Goal: Task Accomplishment & Management: Use online tool/utility

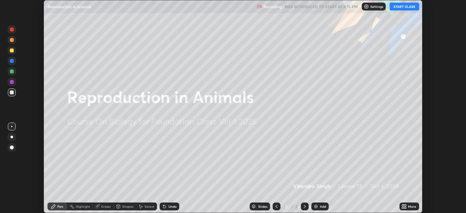
scroll to position [213, 465]
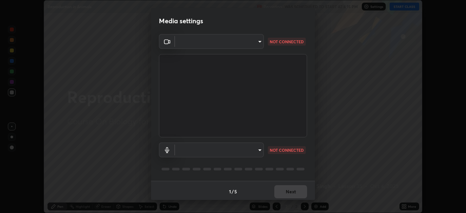
type input "e8d69c7dc0c2a56c5aabaa85415bde81fe71d5f71f3198f3fc497bb9ff74f4e0"
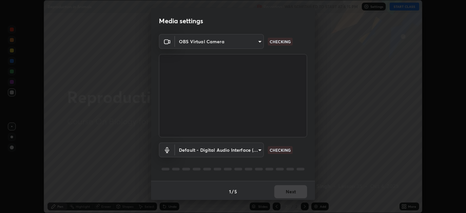
click at [258, 148] on body "Erase all Reproduction in Animals Recording WAS SCHEDULED TO START AT 4:15 PM S…" at bounding box center [233, 106] width 466 height 213
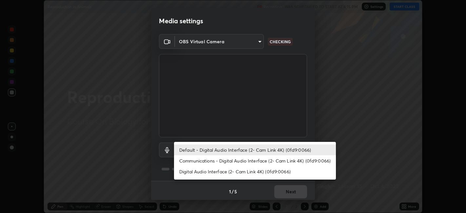
click at [225, 160] on li "Communications - Digital Audio Interface (2- Cam Link 4K) (0fd9:0066)" at bounding box center [255, 160] width 162 height 11
type input "communications"
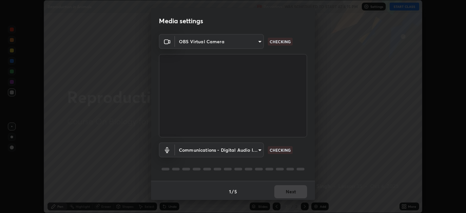
click at [257, 40] on body "Erase all Reproduction in Animals Recording WAS SCHEDULED TO START AT 4:15 PM S…" at bounding box center [233, 106] width 466 height 213
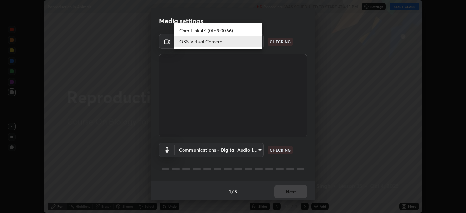
click at [233, 29] on li "Cam Link 4K (0fd9:0066)" at bounding box center [218, 30] width 88 height 11
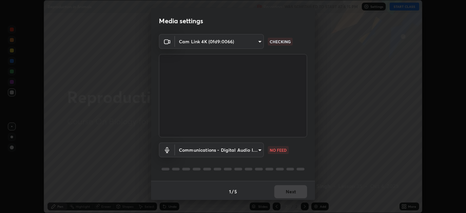
click at [259, 42] on body "Erase all Reproduction in Animals Recording WAS SCHEDULED TO START AT 4:15 PM S…" at bounding box center [233, 106] width 466 height 213
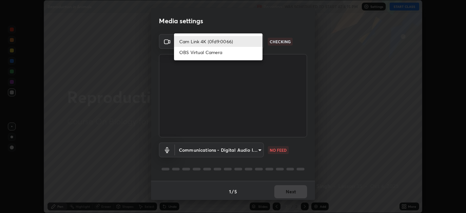
click at [233, 53] on li "OBS Virtual Camera" at bounding box center [218, 52] width 88 height 11
type input "e8d69c7dc0c2a56c5aabaa85415bde81fe71d5f71f3198f3fc497bb9ff74f4e0"
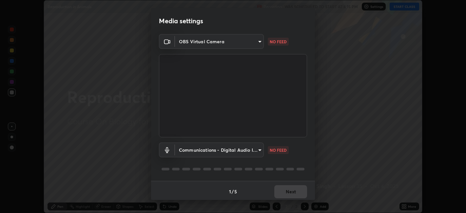
click at [261, 151] on body "Erase all Reproduction in Animals Recording WAS SCHEDULED TO START AT 4:15 PM S…" at bounding box center [233, 106] width 466 height 213
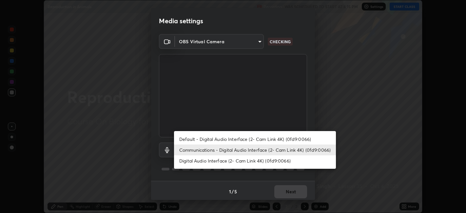
click at [227, 139] on li "Default - Digital Audio Interface (2- Cam Link 4K) (0fd9:0066)" at bounding box center [255, 139] width 162 height 11
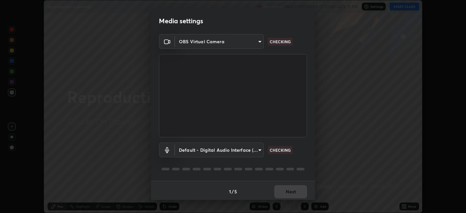
click at [204, 152] on body "Erase all Reproduction in Animals Recording WAS SCHEDULED TO START AT 4:15 PM S…" at bounding box center [233, 106] width 466 height 213
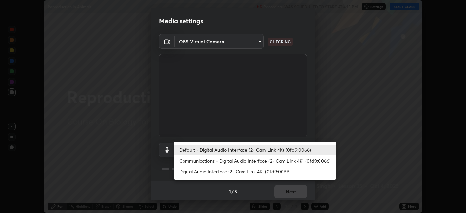
click at [190, 172] on li "Digital Audio Interface (2- Cam Link 4K) (0fd9:0066)" at bounding box center [255, 171] width 162 height 11
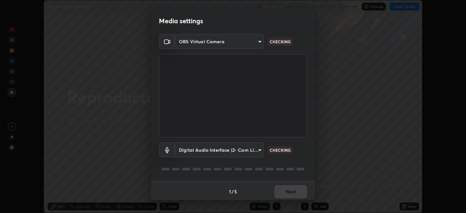
click at [210, 150] on body "Erase all Reproduction in Animals Recording WAS SCHEDULED TO START AT 4:15 PM S…" at bounding box center [233, 106] width 466 height 213
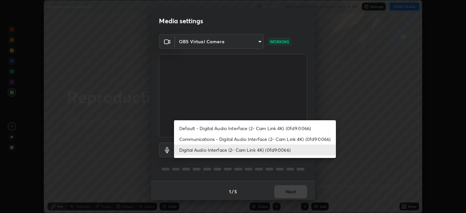
click at [196, 138] on li "Communications - Digital Audio Interface (2- Cam Link 4K) (0fd9:0066)" at bounding box center [255, 139] width 162 height 11
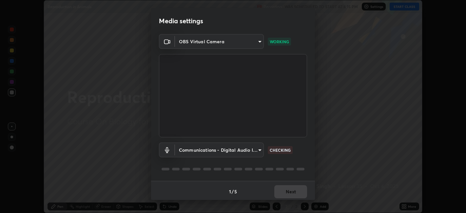
click at [257, 153] on body "Erase all Reproduction in Animals Recording WAS SCHEDULED TO START AT 4:15 PM S…" at bounding box center [233, 106] width 466 height 213
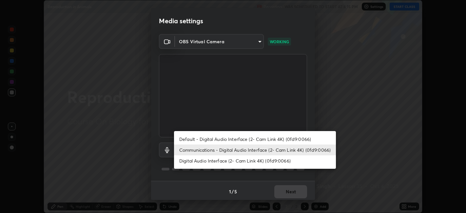
click at [225, 136] on li "Default - Digital Audio Interface (2- Cam Link 4K) (0fd9:0066)" at bounding box center [255, 139] width 162 height 11
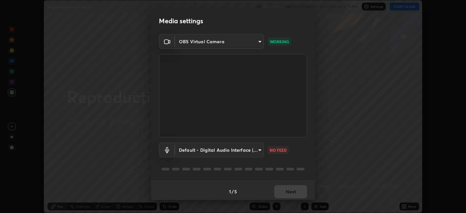
click at [255, 152] on body "Erase all Reproduction in Animals Recording WAS SCHEDULED TO START AT 4:15 PM S…" at bounding box center [233, 106] width 466 height 213
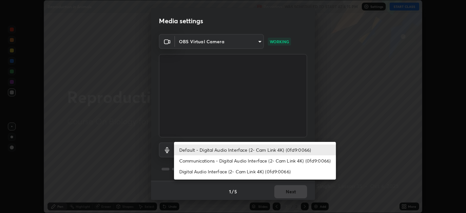
click at [224, 159] on li "Communications - Digital Audio Interface (2- Cam Link 4K) (0fd9:0066)" at bounding box center [255, 160] width 162 height 11
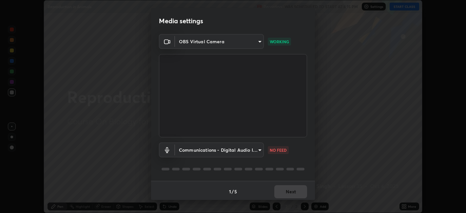
click at [258, 147] on body "Erase all Reproduction in Animals Recording WAS SCHEDULED TO START AT 4:15 PM S…" at bounding box center [233, 106] width 466 height 213
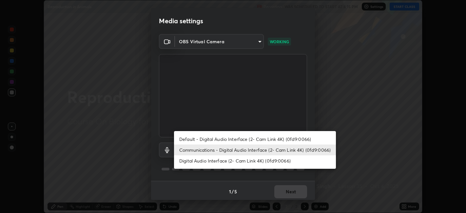
click at [217, 159] on li "Digital Audio Interface (2- Cam Link 4K) (0fd9:0066)" at bounding box center [255, 160] width 162 height 11
type input "9faaf0300607b429633bb1a4d76134df7af35563ead8c59a47cf3da2aa2f2169"
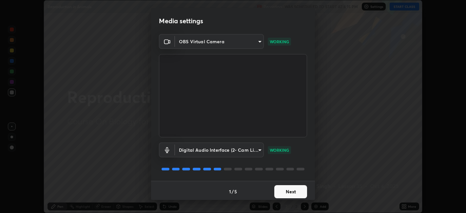
scroll to position [2, 0]
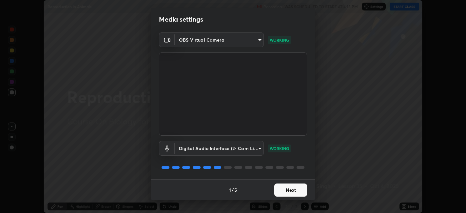
click at [290, 189] on button "Next" at bounding box center [290, 189] width 33 height 13
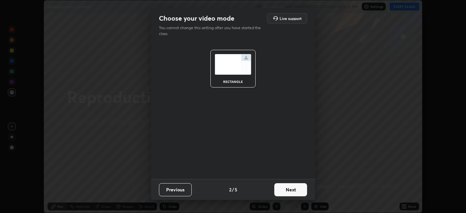
click at [280, 189] on button "Next" at bounding box center [290, 189] width 33 height 13
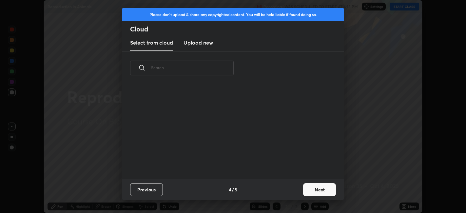
click at [284, 191] on div "Previous 4 / 5 Next" at bounding box center [232, 189] width 221 height 21
click at [311, 192] on button "Next" at bounding box center [319, 189] width 33 height 13
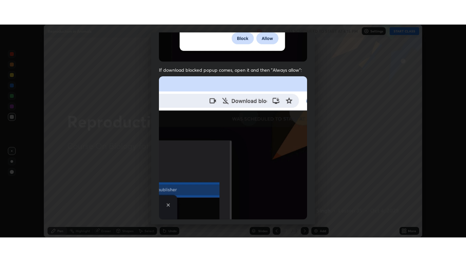
scroll to position [135, 0]
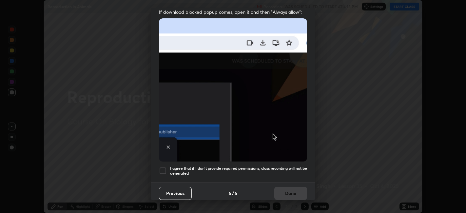
click at [163, 169] on div at bounding box center [163, 171] width 8 height 8
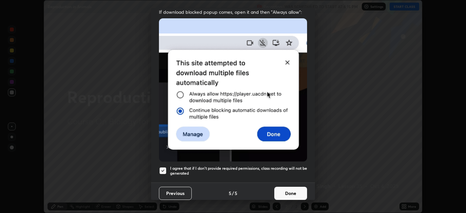
click at [290, 189] on button "Done" at bounding box center [290, 193] width 33 height 13
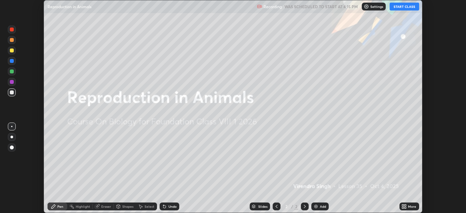
click at [400, 7] on button "START CLASS" at bounding box center [403, 7] width 29 height 8
click at [409, 206] on div "More" at bounding box center [412, 206] width 8 height 3
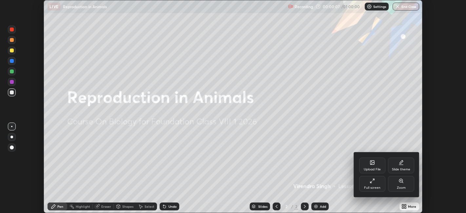
click at [373, 182] on icon at bounding box center [371, 180] width 5 height 5
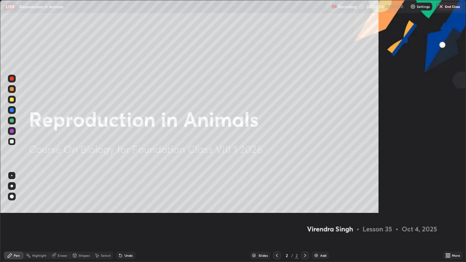
scroll to position [262, 466]
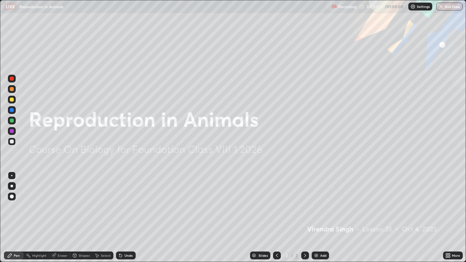
click at [320, 212] on div "Add" at bounding box center [323, 255] width 6 height 3
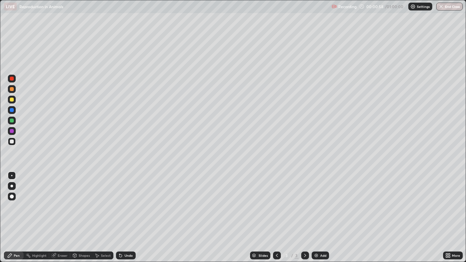
click at [11, 186] on div at bounding box center [11, 186] width 3 height 3
click at [14, 99] on div at bounding box center [12, 100] width 8 height 8
click at [14, 121] on div at bounding box center [12, 121] width 8 height 8
click at [15, 101] on div at bounding box center [12, 100] width 8 height 8
click at [119, 212] on icon at bounding box center [120, 255] width 3 height 3
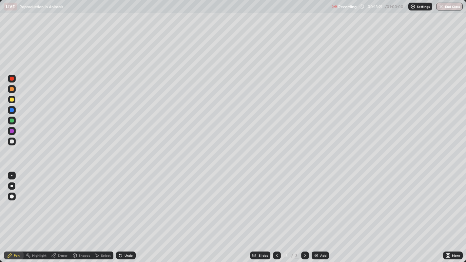
click at [12, 131] on div at bounding box center [12, 131] width 4 height 4
click at [130, 212] on div "Undo" at bounding box center [126, 255] width 20 height 8
click at [14, 99] on div at bounding box center [12, 100] width 8 height 8
click at [61, 212] on div "Eraser" at bounding box center [63, 255] width 10 height 3
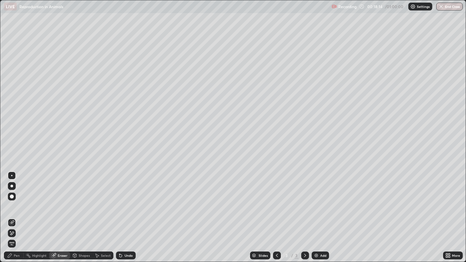
click at [17, 212] on div "Pen" at bounding box center [17, 255] width 6 height 3
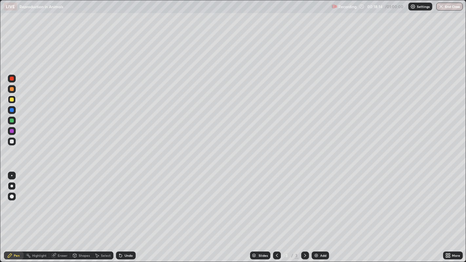
click at [14, 106] on div at bounding box center [12, 110] width 8 height 8
click at [13, 100] on div at bounding box center [12, 100] width 4 height 4
click at [128, 212] on div "Undo" at bounding box center [128, 255] width 8 height 3
click at [15, 121] on div at bounding box center [12, 121] width 8 height 8
click at [319, 212] on div "Add" at bounding box center [319, 255] width 17 height 8
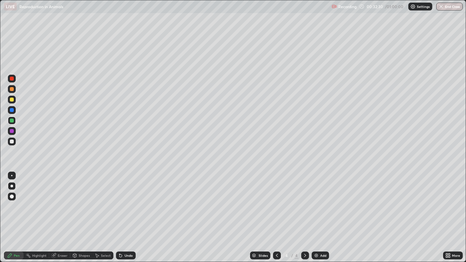
click at [316, 212] on img at bounding box center [315, 255] width 5 height 5
click at [123, 212] on div "Undo" at bounding box center [126, 255] width 20 height 8
click at [127, 212] on div "Undo" at bounding box center [128, 255] width 8 height 3
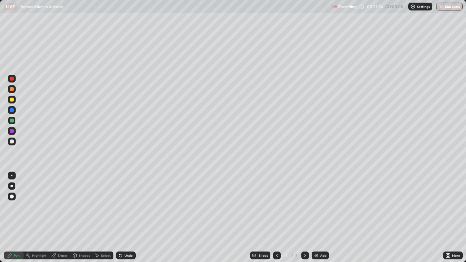
click at [128, 212] on div "Undo" at bounding box center [128, 255] width 8 height 3
click at [130, 212] on div "Undo" at bounding box center [128, 255] width 8 height 3
click at [131, 212] on div "Undo" at bounding box center [128, 255] width 8 height 3
click at [132, 212] on div "Undo" at bounding box center [128, 255] width 8 height 3
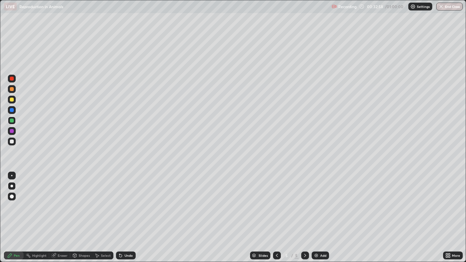
click at [133, 212] on div "Undo" at bounding box center [126, 255] width 20 height 8
click at [13, 142] on div at bounding box center [12, 141] width 4 height 4
click at [124, 212] on div "Undo" at bounding box center [128, 255] width 8 height 3
click at [125, 212] on div "Undo" at bounding box center [126, 255] width 20 height 8
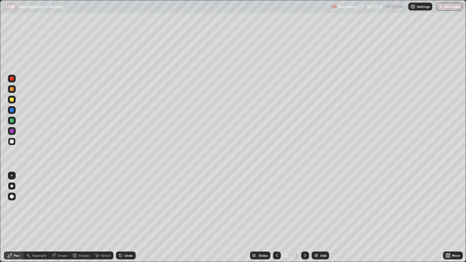
click at [123, 212] on div "Undo" at bounding box center [126, 255] width 20 height 8
click at [125, 212] on div "Undo" at bounding box center [128, 255] width 8 height 3
click at [127, 212] on div "Undo" at bounding box center [128, 255] width 8 height 3
click at [126, 212] on div "Undo" at bounding box center [128, 255] width 8 height 3
click at [127, 212] on div "Undo" at bounding box center [128, 255] width 8 height 3
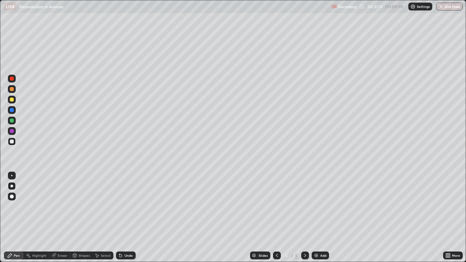
click at [127, 212] on div "Undo" at bounding box center [126, 255] width 20 height 8
click at [128, 212] on div "Undo" at bounding box center [126, 255] width 20 height 8
click at [127, 212] on div "Undo" at bounding box center [128, 255] width 8 height 3
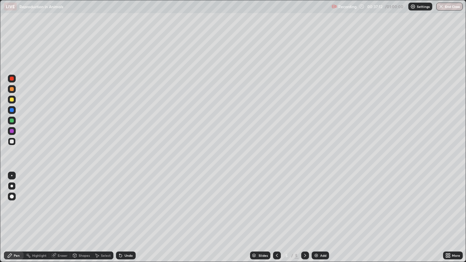
click at [128, 212] on div "Undo" at bounding box center [128, 255] width 8 height 3
click at [126, 212] on div "Undo" at bounding box center [128, 255] width 8 height 3
click at [125, 212] on div "Undo" at bounding box center [128, 255] width 8 height 3
click at [126, 212] on div "Undo" at bounding box center [128, 255] width 8 height 3
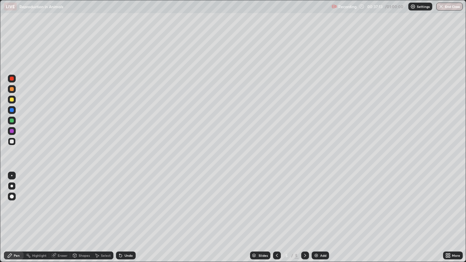
click at [127, 212] on div "Undo" at bounding box center [128, 255] width 8 height 3
click at [126, 212] on div "Undo" at bounding box center [128, 255] width 8 height 3
click at [128, 212] on div "Undo" at bounding box center [128, 255] width 8 height 3
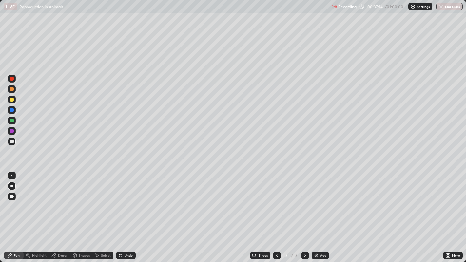
click at [126, 212] on div "Undo" at bounding box center [128, 255] width 8 height 3
click at [127, 212] on div "Undo" at bounding box center [128, 255] width 8 height 3
click at [103, 212] on div "Select" at bounding box center [106, 255] width 10 height 3
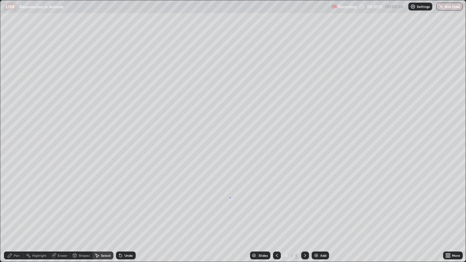
click at [230, 197] on div "0 ° Undo Copy Duplicate Duplicate to new slide Delete" at bounding box center [232, 131] width 465 height 262
click at [17, 212] on div "Pen" at bounding box center [17, 255] width 6 height 3
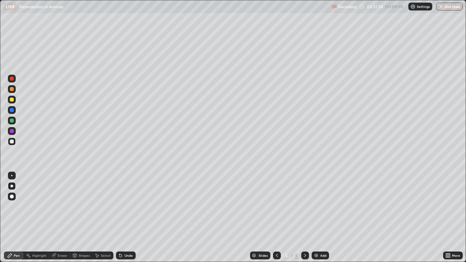
click at [12, 131] on div at bounding box center [12, 131] width 4 height 4
click at [12, 100] on div at bounding box center [12, 100] width 4 height 4
click at [12, 131] on div at bounding box center [12, 131] width 4 height 4
click at [15, 98] on div at bounding box center [12, 100] width 8 height 8
click at [15, 131] on div at bounding box center [12, 131] width 8 height 8
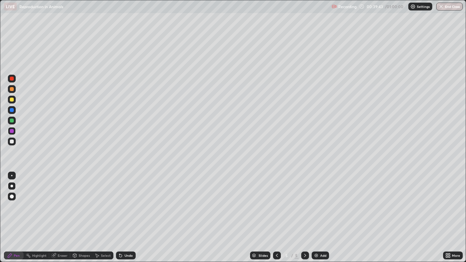
click at [15, 102] on div at bounding box center [12, 99] width 8 height 10
click at [15, 130] on div at bounding box center [12, 131] width 8 height 8
click at [128, 212] on div "Undo" at bounding box center [128, 255] width 8 height 3
click at [14, 100] on div at bounding box center [12, 100] width 8 height 8
click at [14, 131] on div at bounding box center [12, 131] width 8 height 8
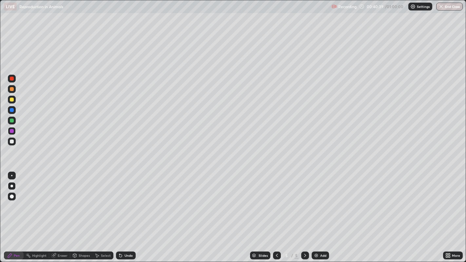
click at [10, 92] on div at bounding box center [12, 89] width 8 height 8
click at [15, 100] on div at bounding box center [12, 100] width 8 height 8
click at [12, 89] on div at bounding box center [12, 89] width 4 height 4
click at [128, 212] on div "Undo" at bounding box center [128, 255] width 8 height 3
click at [12, 131] on div at bounding box center [12, 131] width 4 height 4
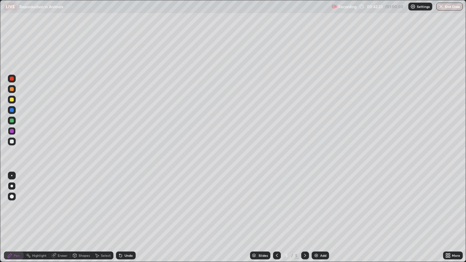
click at [14, 100] on div at bounding box center [12, 100] width 8 height 8
click at [12, 141] on div at bounding box center [12, 141] width 4 height 4
click at [14, 101] on div at bounding box center [12, 100] width 8 height 8
click at [66, 212] on div "Eraser" at bounding box center [63, 255] width 10 height 3
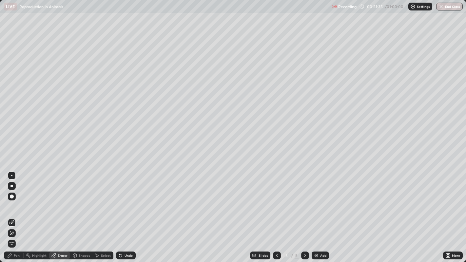
click at [130, 212] on div "Undo" at bounding box center [128, 255] width 8 height 3
click at [20, 212] on div "Pen" at bounding box center [14, 255] width 20 height 8
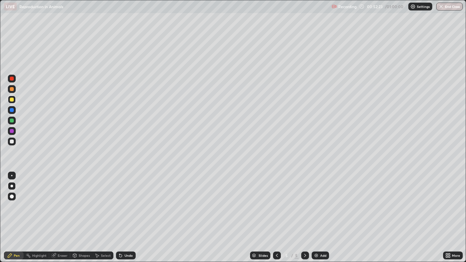
click at [322, 212] on div "Add" at bounding box center [323, 255] width 6 height 3
click at [12, 141] on div at bounding box center [12, 141] width 4 height 4
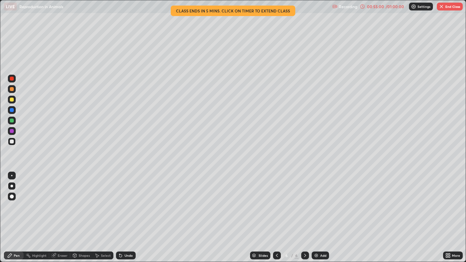
click at [12, 89] on div at bounding box center [12, 89] width 4 height 4
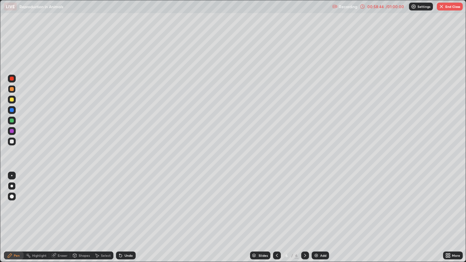
click at [448, 8] on button "End Class" at bounding box center [449, 7] width 26 height 8
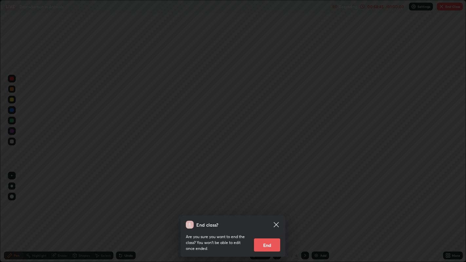
click at [264, 212] on button "End" at bounding box center [267, 244] width 26 height 13
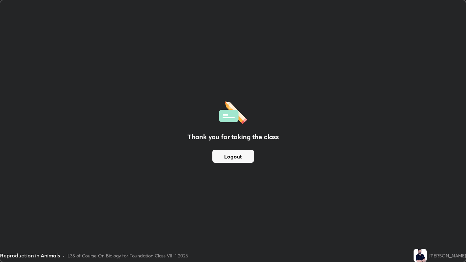
click at [239, 151] on button "Logout" at bounding box center [233, 156] width 42 height 13
